Goal: Task Accomplishment & Management: Complete application form

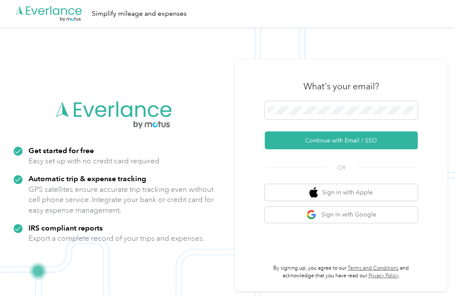
click at [399, 149] on button "Continue with Email / SSO" at bounding box center [341, 140] width 153 height 18
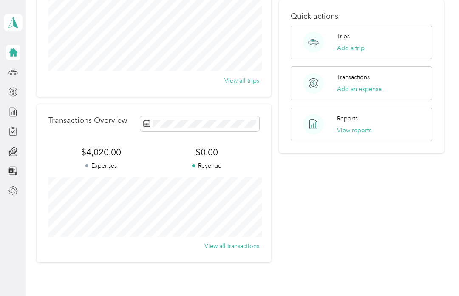
scroll to position [121, 0]
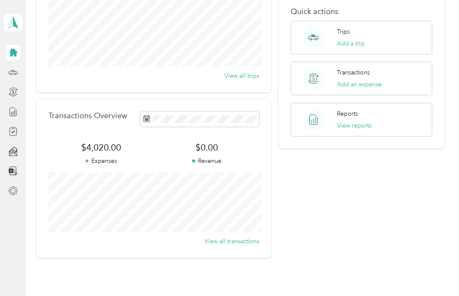
click at [348, 121] on button "View reports" at bounding box center [354, 125] width 34 height 9
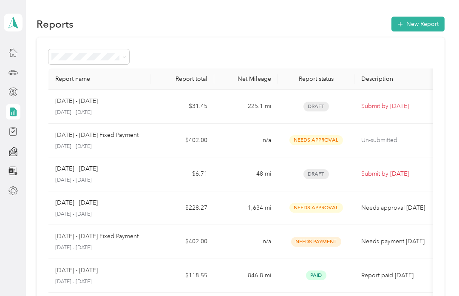
click at [318, 172] on span "Draft" at bounding box center [315, 174] width 25 height 10
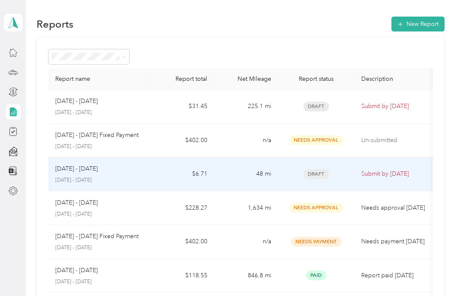
click at [313, 177] on span "Draft" at bounding box center [315, 174] width 25 height 10
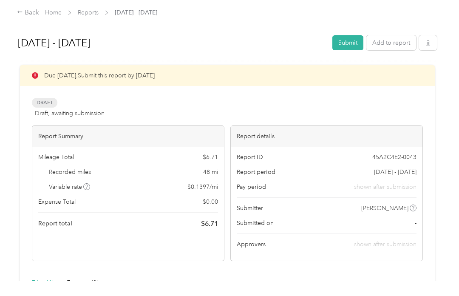
click at [363, 40] on button "Submit" at bounding box center [347, 42] width 31 height 15
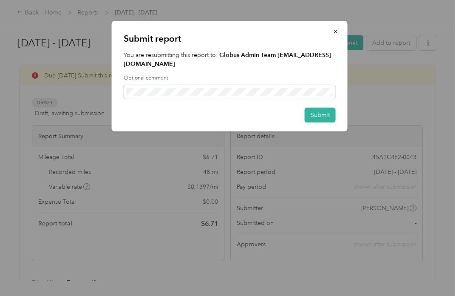
click at [321, 118] on button "Submit" at bounding box center [319, 114] width 31 height 15
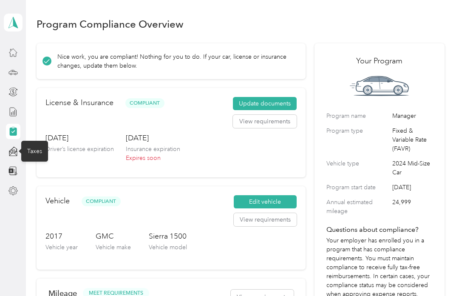
click at [16, 154] on icon at bounding box center [12, 151] width 9 height 9
